Goal: Task Accomplishment & Management: Manage account settings

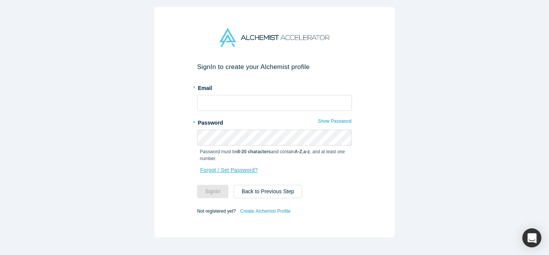
click at [243, 167] on link "Forgot / Set Password?" at bounding box center [229, 169] width 58 height 13
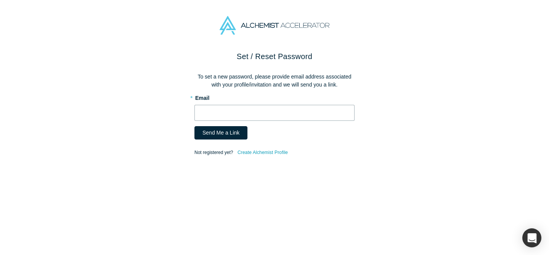
click at [254, 112] on input "text" at bounding box center [274, 113] width 160 height 16
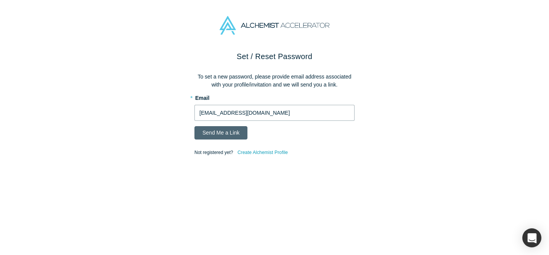
type input "[EMAIL_ADDRESS][DOMAIN_NAME]"
click at [228, 128] on button "Send Me a Link" at bounding box center [220, 132] width 53 height 13
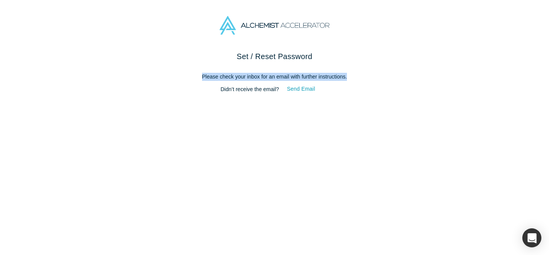
drag, startPoint x: 199, startPoint y: 75, endPoint x: 353, endPoint y: 76, distance: 154.3
click at [353, 76] on p "Please check your inbox for an email with further instructions." at bounding box center [274, 77] width 160 height 8
copy p "Please check your inbox for an email with further instructions."
